Goal: Information Seeking & Learning: Learn about a topic

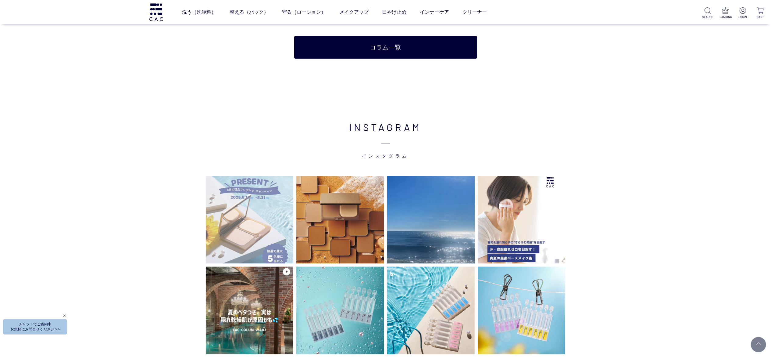
scroll to position [1341, 0]
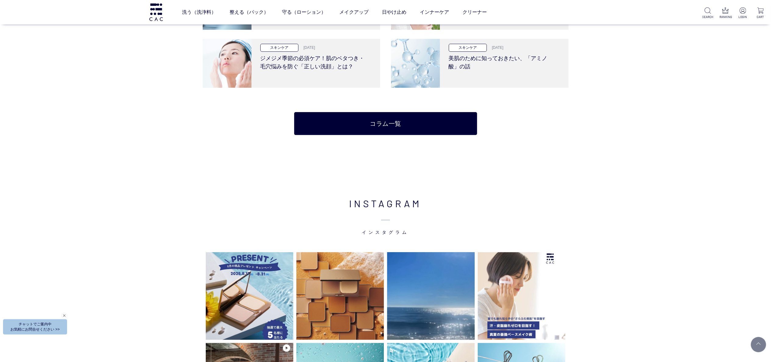
click at [333, 265] on img at bounding box center [340, 296] width 88 height 88
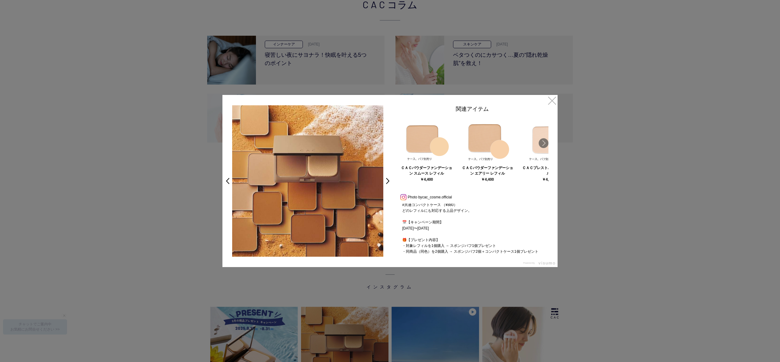
scroll to position [105, 0]
click at [556, 101] on link "×" at bounding box center [552, 100] width 11 height 11
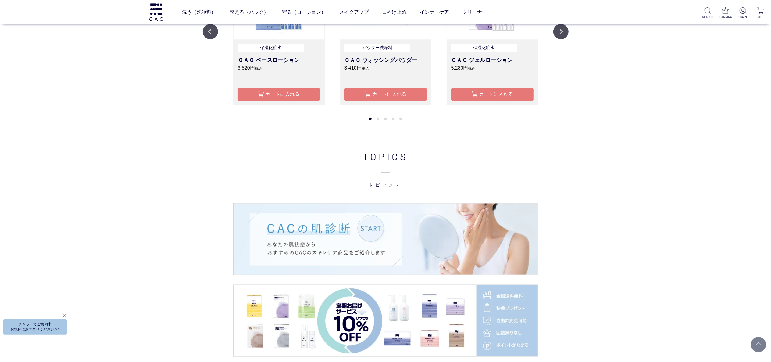
scroll to position [545, 0]
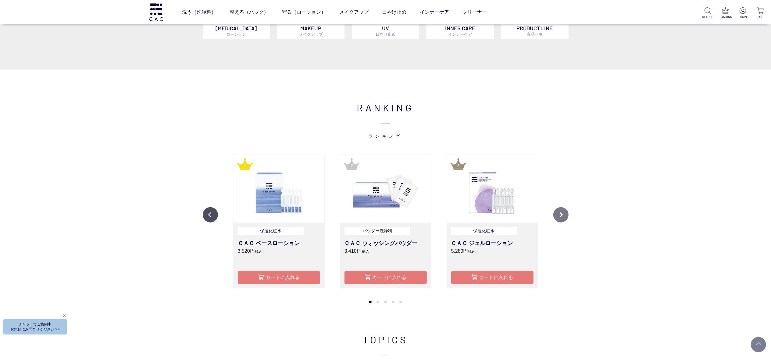
click at [567, 211] on button "Next" at bounding box center [560, 214] width 15 height 15
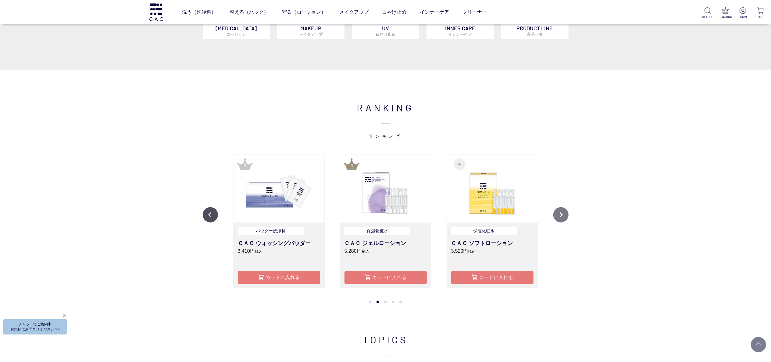
click at [561, 214] on button "Next" at bounding box center [560, 214] width 15 height 15
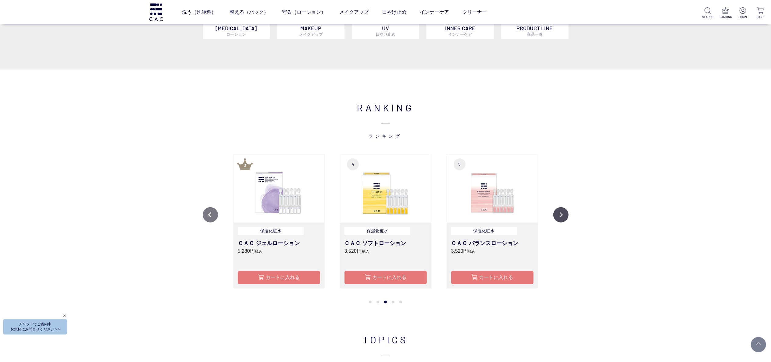
click at [206, 213] on button "Previous" at bounding box center [210, 214] width 15 height 15
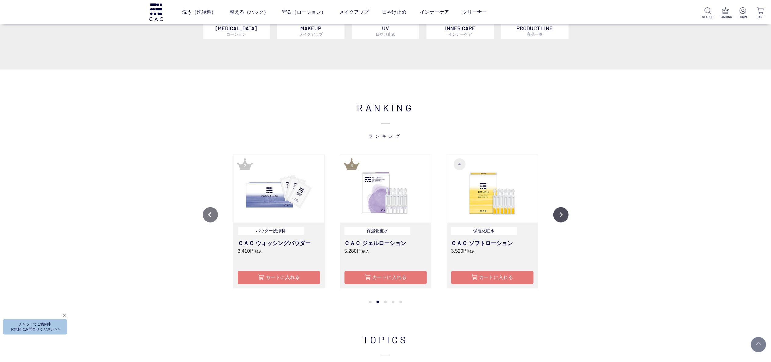
click at [206, 213] on button "Previous" at bounding box center [210, 214] width 15 height 15
click at [375, 194] on img at bounding box center [385, 189] width 91 height 68
click at [488, 202] on img at bounding box center [492, 189] width 91 height 68
click at [560, 216] on button "Next" at bounding box center [560, 214] width 15 height 15
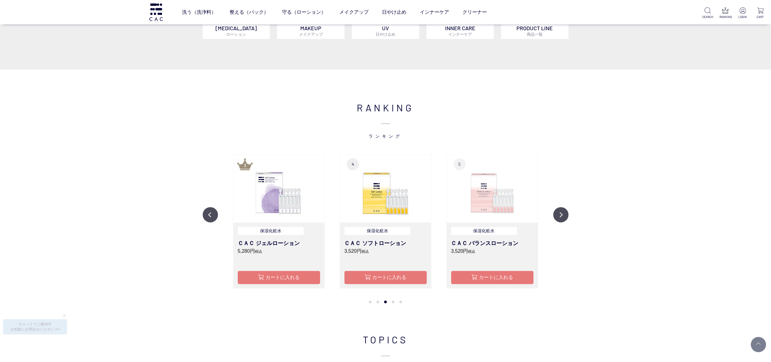
click at [483, 201] on img at bounding box center [492, 189] width 91 height 68
click at [212, 213] on button "Previous" at bounding box center [210, 214] width 15 height 15
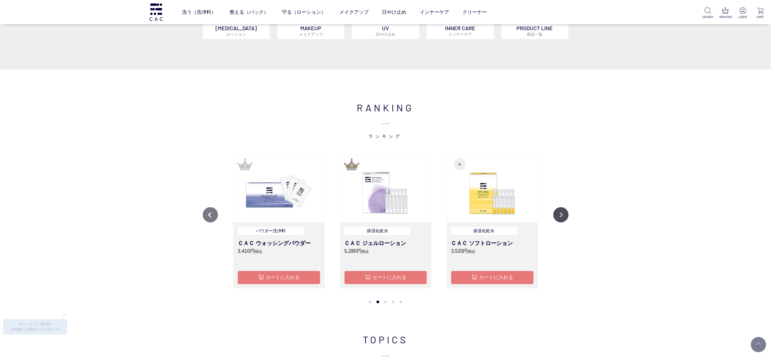
click at [212, 213] on button "Previous" at bounding box center [210, 214] width 15 height 15
click at [562, 215] on button "Next" at bounding box center [560, 214] width 15 height 15
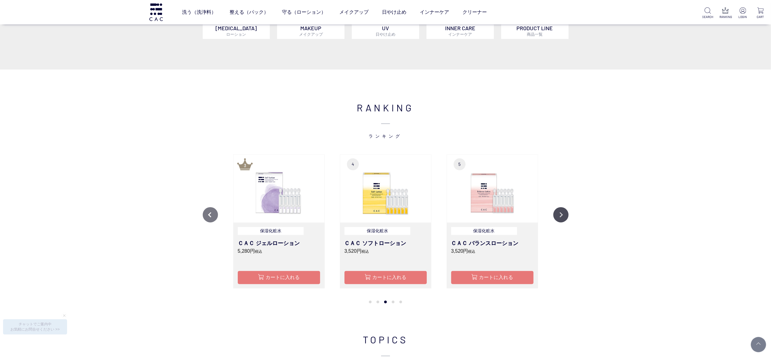
click at [210, 209] on button "Previous" at bounding box center [210, 214] width 15 height 15
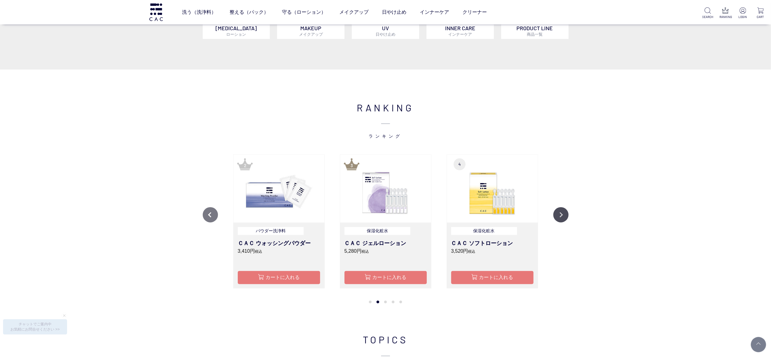
click at [210, 209] on button "Previous" at bounding box center [210, 214] width 15 height 15
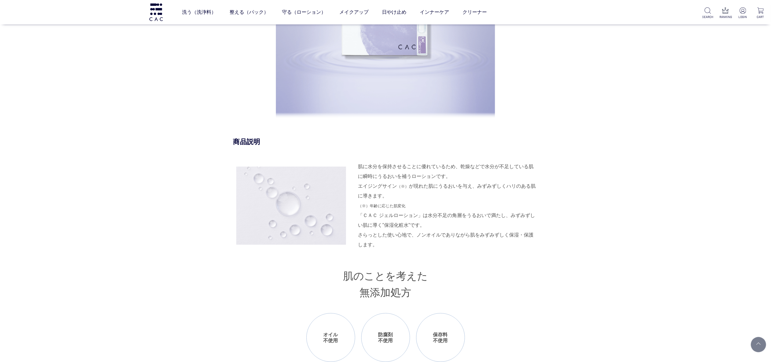
scroll to position [549, 0]
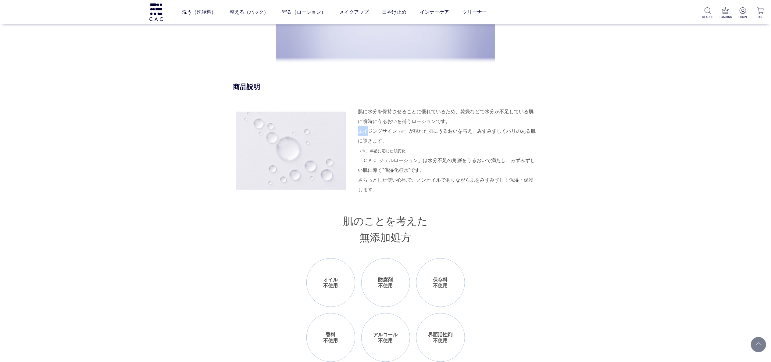
drag, startPoint x: 356, startPoint y: 132, endPoint x: 366, endPoint y: 135, distance: 10.5
click at [366, 135] on div "肌に水分を保持させることに優れているため、乾燥などで水分が不足している肌に瞬時にうるおいを補うローションです。 エイジングサイン （※） が現れた肌にうるおい…" at bounding box center [385, 151] width 305 height 88
click at [408, 141] on div "肌に水分を保持させることに優れているため、乾燥などで水分が不足している肌に瞬時にうるおいを補うローションです。 エイジングサイン （※） が現れた肌にうるおい…" at bounding box center [448, 131] width 180 height 49
drag, startPoint x: 357, startPoint y: 113, endPoint x: 454, endPoint y: 120, distance: 96.5
click at [454, 120] on div "肌に水分を保持させることに優れているため、乾燥などで水分が不足している肌に瞬時にうるおいを補うローションです。 エイジングサイン （※） が現れた肌にうるおい…" at bounding box center [385, 151] width 305 height 88
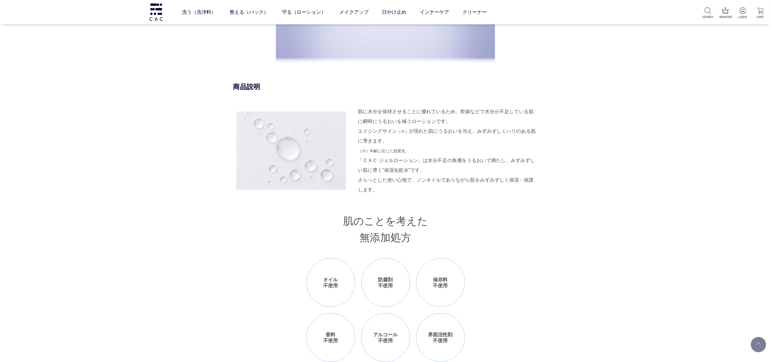
click at [509, 195] on div "「ＣＡＣ ジェルローション」は水分不足の角層をうるおいで満たし、みずみずしい肌に導く”保湿化粧水”です。 さらっとした使い心地で、ノンオイルでありながら肌をみ…" at bounding box center [448, 174] width 180 height 39
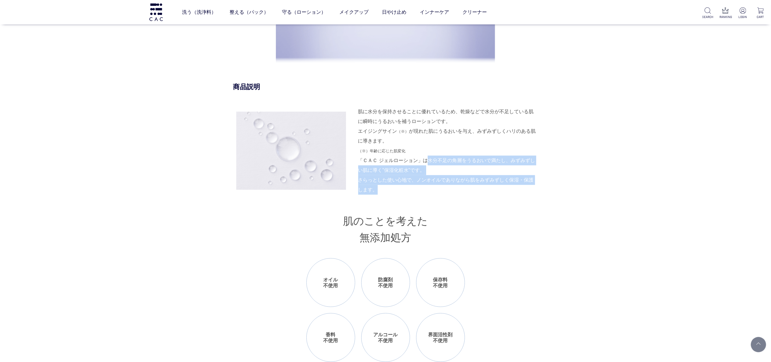
drag, startPoint x: 427, startPoint y: 158, endPoint x: 427, endPoint y: 191, distance: 32.9
click at [427, 191] on div "「ＣＡＣ ジェルローション」は水分不足の角層をうるおいで満たし、みずみずしい肌に導く”保湿化粧水”です。 さらっとした使い心地で、ノンオイルでありながら肌をみ…" at bounding box center [448, 174] width 180 height 39
copy div "水分不足の角層をうるおいで満たし、みずみずしい肌に導く”保湿化粧水”です。 さらっとした使い心地で、ノンオイルでありながら肌をみずみずしく保湿・保護します。"
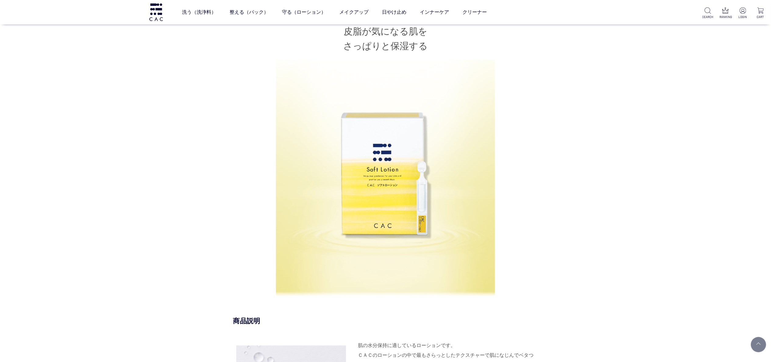
scroll to position [610, 0]
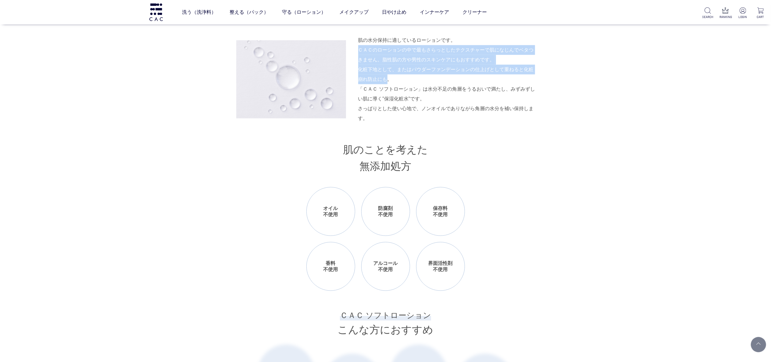
drag, startPoint x: 358, startPoint y: 51, endPoint x: 387, endPoint y: 79, distance: 40.3
click at [387, 79] on div "肌の水分保持に適しているローションです。 ＣＡＣのローションの中で最もさらっとしたテクスチャーで肌になじんでベタつきません。脂性肌の方や男性のスキンケアにもお…" at bounding box center [448, 59] width 180 height 49
drag, startPoint x: 395, startPoint y: 77, endPoint x: 355, endPoint y: 59, distance: 44.1
click at [355, 59] on div "肌の水分保持に適しているローションです。 ＣＡＣのローションの中で最もさらっとしたテクスチャーで肌になじんでベタつきません。脂性肌の方や男性のスキンケアにもお…" at bounding box center [385, 79] width 305 height 88
copy div "きません。脂性肌の方や男性のスキンケアにもおすすめです。 化粧下地として、またはパウダーファンデーションの仕上げとして重ねると化粧崩れ防止にも。"
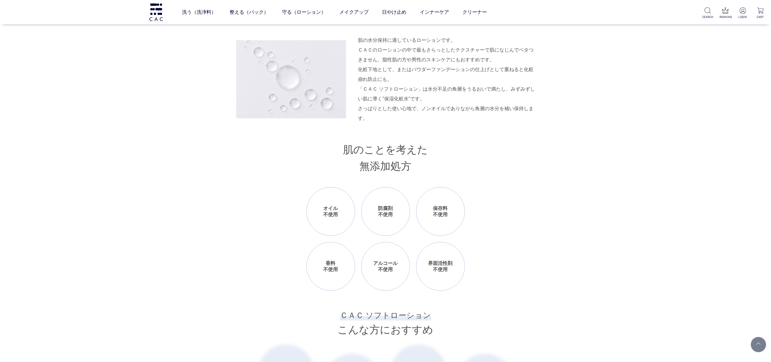
click at [411, 98] on div "「ＣＡＣ ソフトローション」は水分不足の角層をうるおいで満たし、みずみずしい肌に導く”保湿化粧水”です。 さっぱりとした使い心地で、ノンオイルでありながら角層…" at bounding box center [448, 103] width 180 height 39
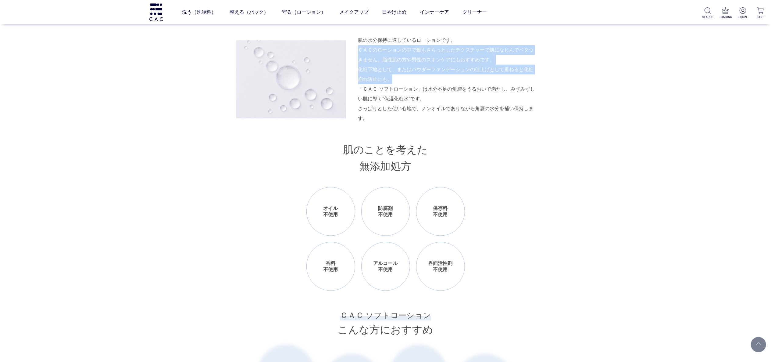
drag, startPoint x: 406, startPoint y: 78, endPoint x: 359, endPoint y: 50, distance: 54.8
click at [359, 50] on div "肌の水分保持に適しているローションです。 ＣＡＣのローションの中で最もさらっとしたテクスチャーで肌になじんでベタつきません。脂性肌の方や男性のスキンケアにもお…" at bounding box center [448, 59] width 180 height 49
copy div "ＣＡＣのローションの中で最もさらっとしたテクスチャーで肌になじんでベタつきません。脂性肌の方や男性のスキンケアにもおすすめです。 化粧下地として、またはパウダ…"
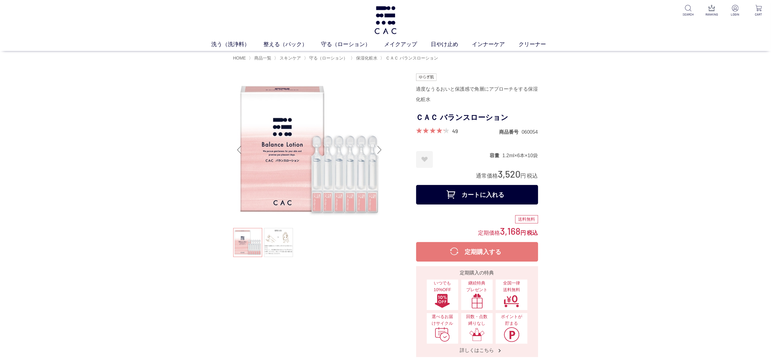
scroll to position [427, 0]
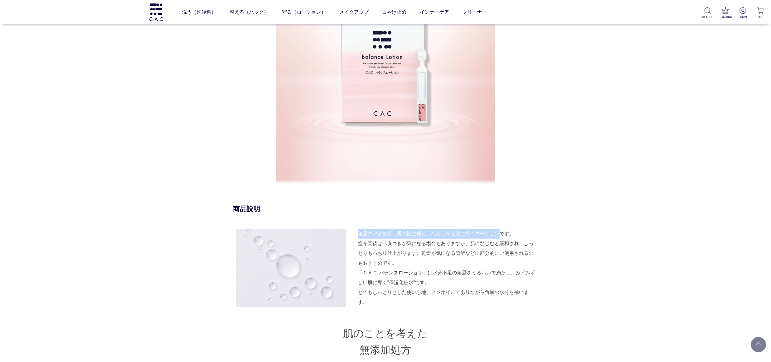
drag, startPoint x: 356, startPoint y: 234, endPoint x: 502, endPoint y: 232, distance: 145.4
click at [502, 232] on div "角層の水分保持、柔軟性に優れ、なめらかな肌に導くローションです。 塗布直後はベタつきが気になる場合もありますが、肌になじむと緩和され、しっとりもっちり仕上がり…" at bounding box center [385, 268] width 305 height 78
copy div "角層の水分保持、柔軟性に優れ、なめらかな肌に導くローション"
click at [495, 234] on div "角層の水分保持、柔軟性に優れ、なめらかな肌に導くローションです。 塗布直後はベタつきが気になる場合もありますが、肌になじむと緩和され、しっとりもっちり仕上がり…" at bounding box center [448, 248] width 180 height 39
click at [359, 293] on div "「ＣＡＣ バランスローション」は水分不足の角層をうるおいで満たし、みずみずしい肌に導く”保湿化粧水”です。 とてもしっとりとした使い心地、ノンオイルでありなが…" at bounding box center [448, 287] width 180 height 39
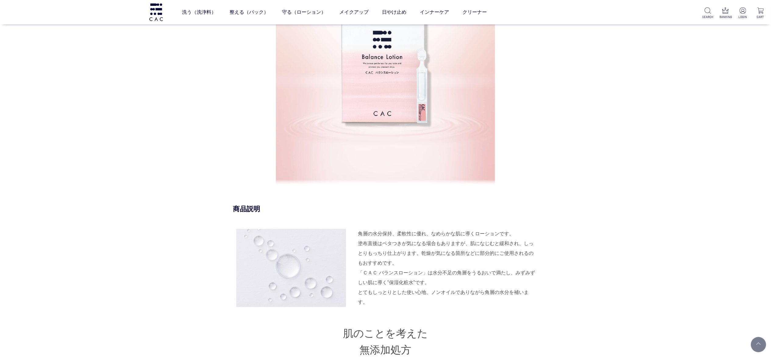
click at [356, 288] on div "角層の水分保持、柔軟性に優れ、なめらかな肌に導くローションです。 塗布直後はベタつきが気になる場合もありますが、肌になじむと緩和され、しっとりもっちり仕上がり…" at bounding box center [385, 268] width 305 height 78
drag, startPoint x: 356, startPoint y: 242, endPoint x: 422, endPoint y: 254, distance: 66.9
click at [422, 254] on div "角層の水分保持、柔軟性に優れ、なめらかな肌に導くローションです。 塗布直後はベタつきが気になる場合もありますが、肌になじむと緩和され、しっとりもっちり仕上がり…" at bounding box center [385, 268] width 305 height 78
copy div "塗布直後はベタつきが気になる場合もありますが、肌になじむと緩和され、しっとりもっちり仕上がります。"
drag, startPoint x: 492, startPoint y: 271, endPoint x: 368, endPoint y: 246, distance: 126.6
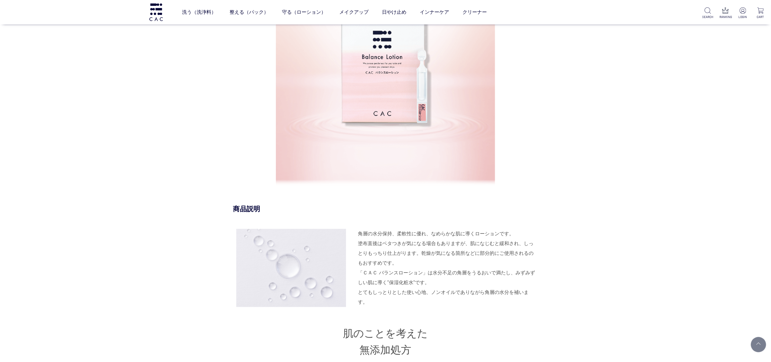
click at [491, 271] on div "「ＣＡＣ バランスローション」は水分不足の角層をうるおいで満たし、みずみずしい肌に導く”保湿化粧水”です。 とてもしっとりとした使い心地、ノンオイルでありなが…" at bounding box center [448, 287] width 180 height 39
drag, startPoint x: 358, startPoint y: 244, endPoint x: 416, endPoint y: 252, distance: 58.8
click at [416, 252] on div "角層の水分保持、柔軟性に優れ、なめらかな肌に導くローションです。 塗布直後はベタつきが気になる場合もありますが、肌になじむと緩和され、しっとりもっちり仕上がり…" at bounding box center [448, 248] width 180 height 39
copy div "塗布直後はベタつきが気になる場合もありますが、肌になじむと緩和され、しっとりもっちり仕上がります"
